Goal: Information Seeking & Learning: Learn about a topic

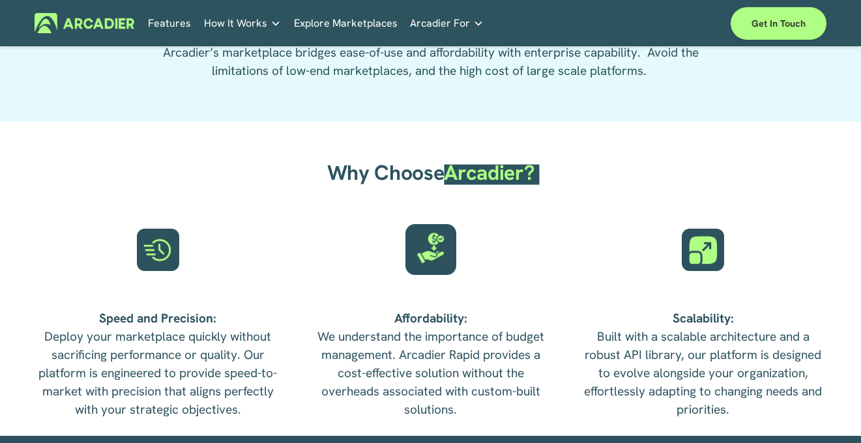
scroll to position [2695, 0]
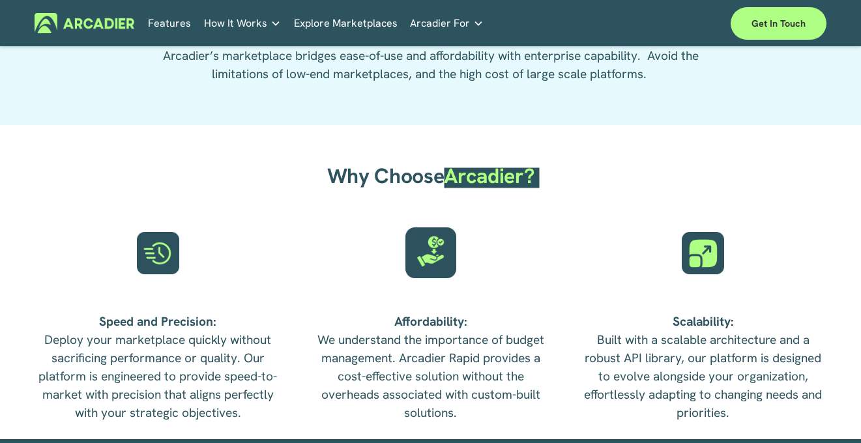
click at [462, 177] on span "Arcadier?" at bounding box center [489, 175] width 90 height 27
click at [411, 180] on span "Why Choose" at bounding box center [385, 175] width 117 height 27
click at [529, 172] on span "Arcadier?" at bounding box center [489, 175] width 90 height 27
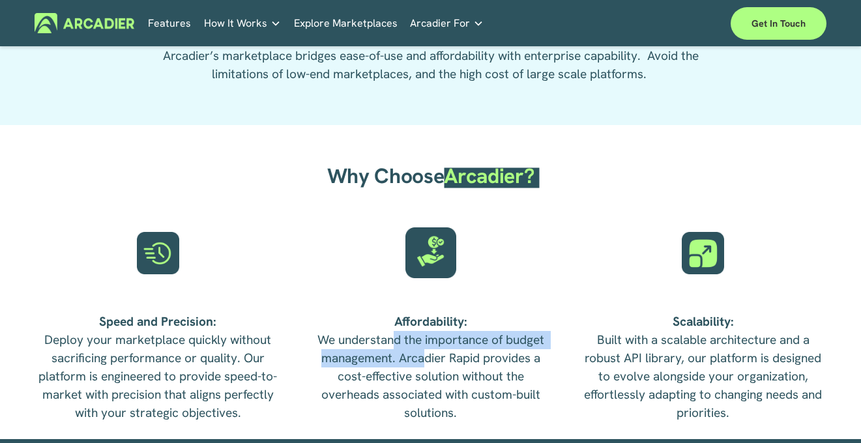
drag, startPoint x: 391, startPoint y: 347, endPoint x: 422, endPoint y: 368, distance: 37.4
click at [422, 367] on p "Affordability: We understand the importance of budget management. Arcadier Rapi…" at bounding box center [430, 368] width 247 height 110
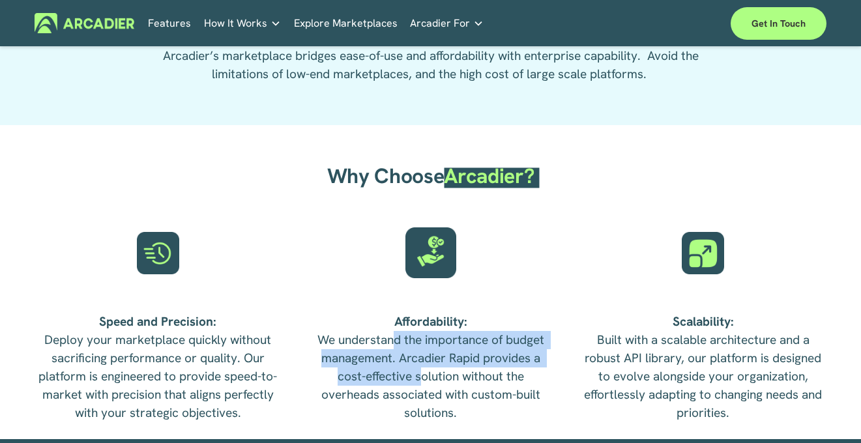
click at [422, 368] on p "Affordability: We understand the importance of budget management. Arcadier Rapi…" at bounding box center [430, 368] width 247 height 110
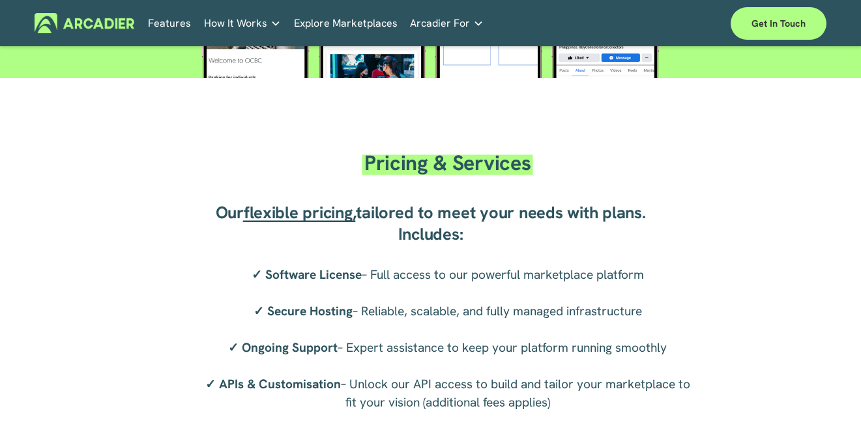
scroll to position [1982, 0]
